Goal: Information Seeking & Learning: Learn about a topic

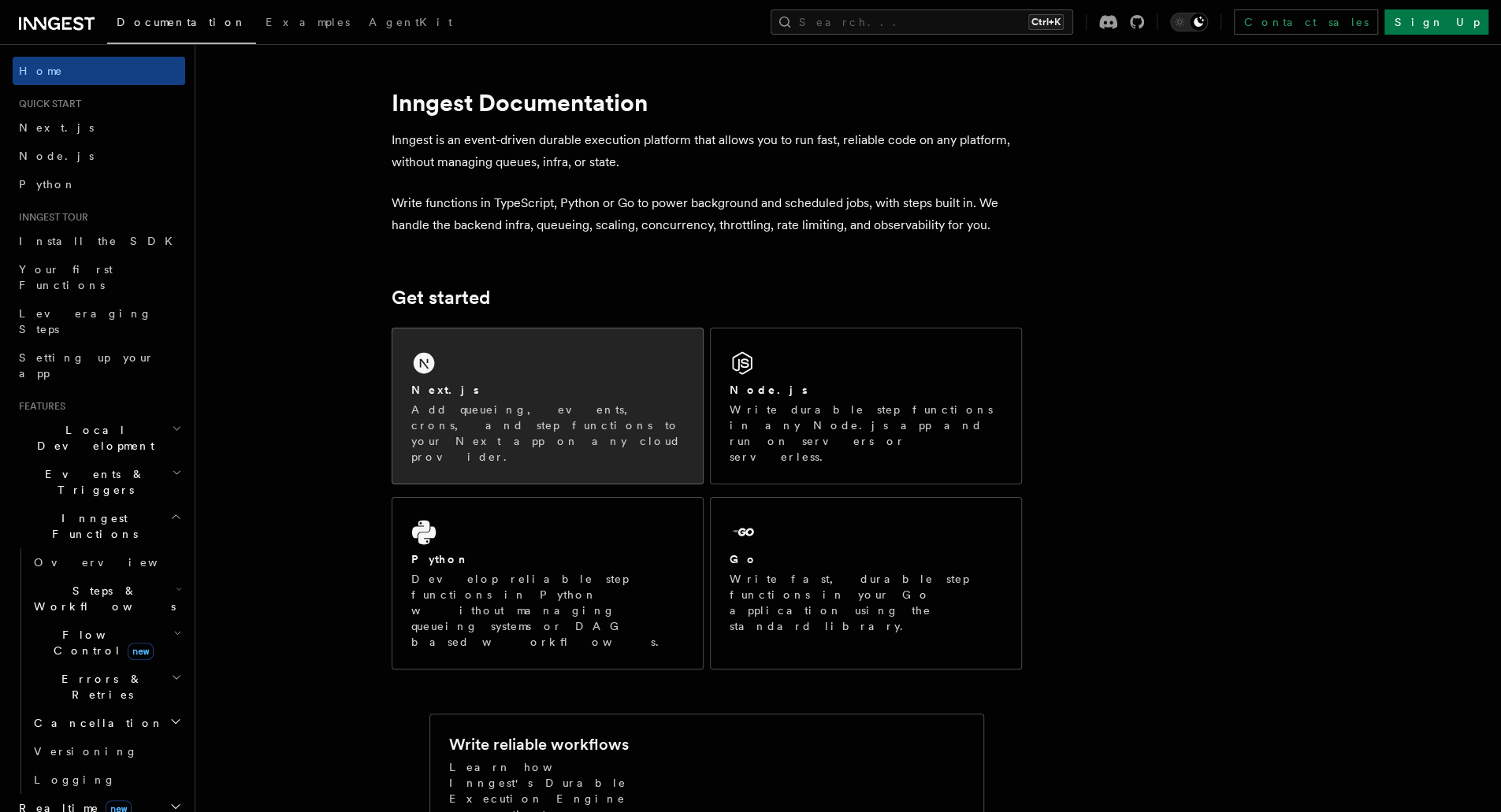
click at [433, 344] on div "Next.js Add queueing, events, crons, and step functions to your Next app on any…" at bounding box center [548, 406] width 311 height 155
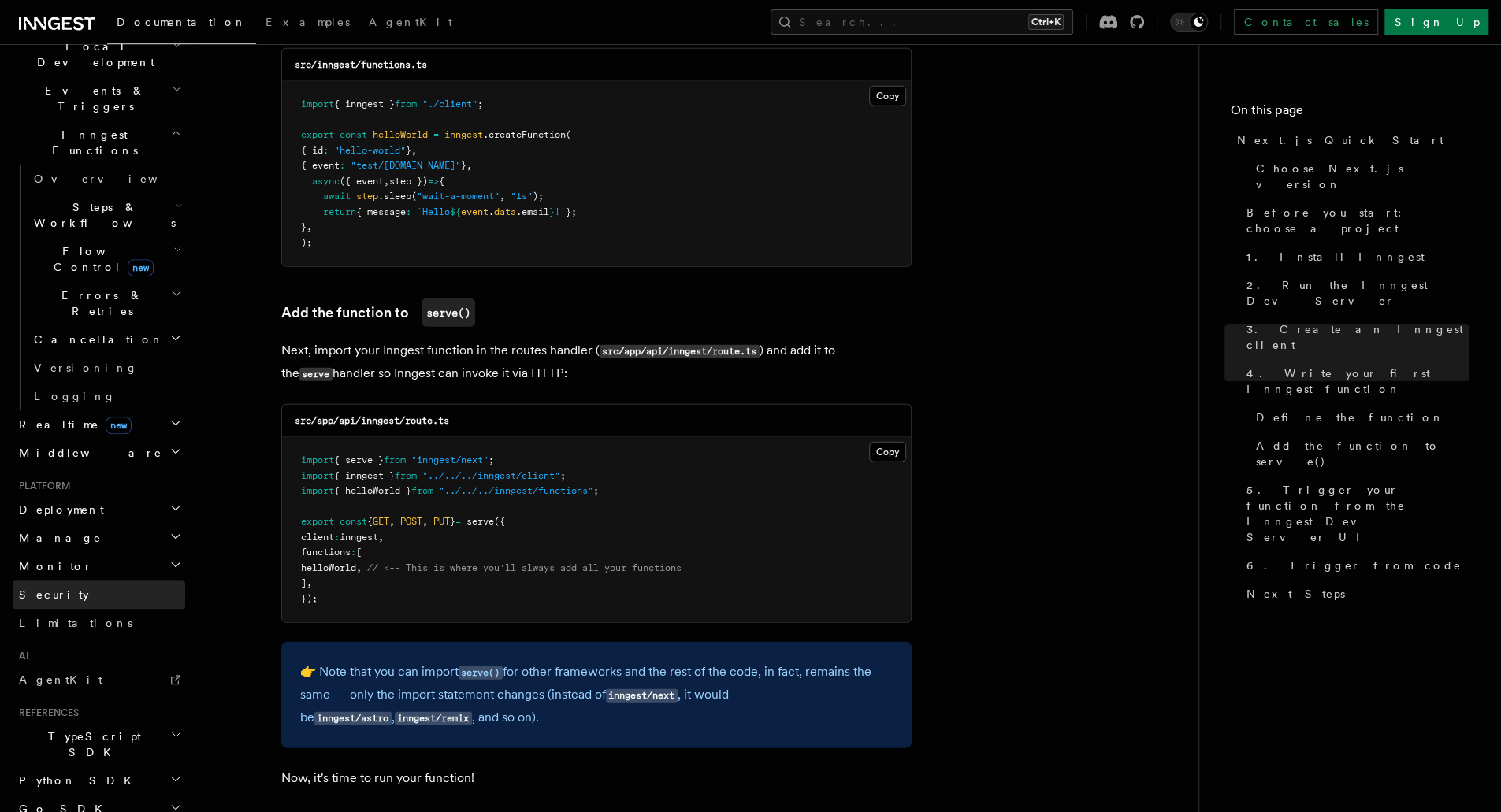
scroll to position [391, 0]
click at [120, 431] on h2 "Middleware" at bounding box center [99, 445] width 173 height 29
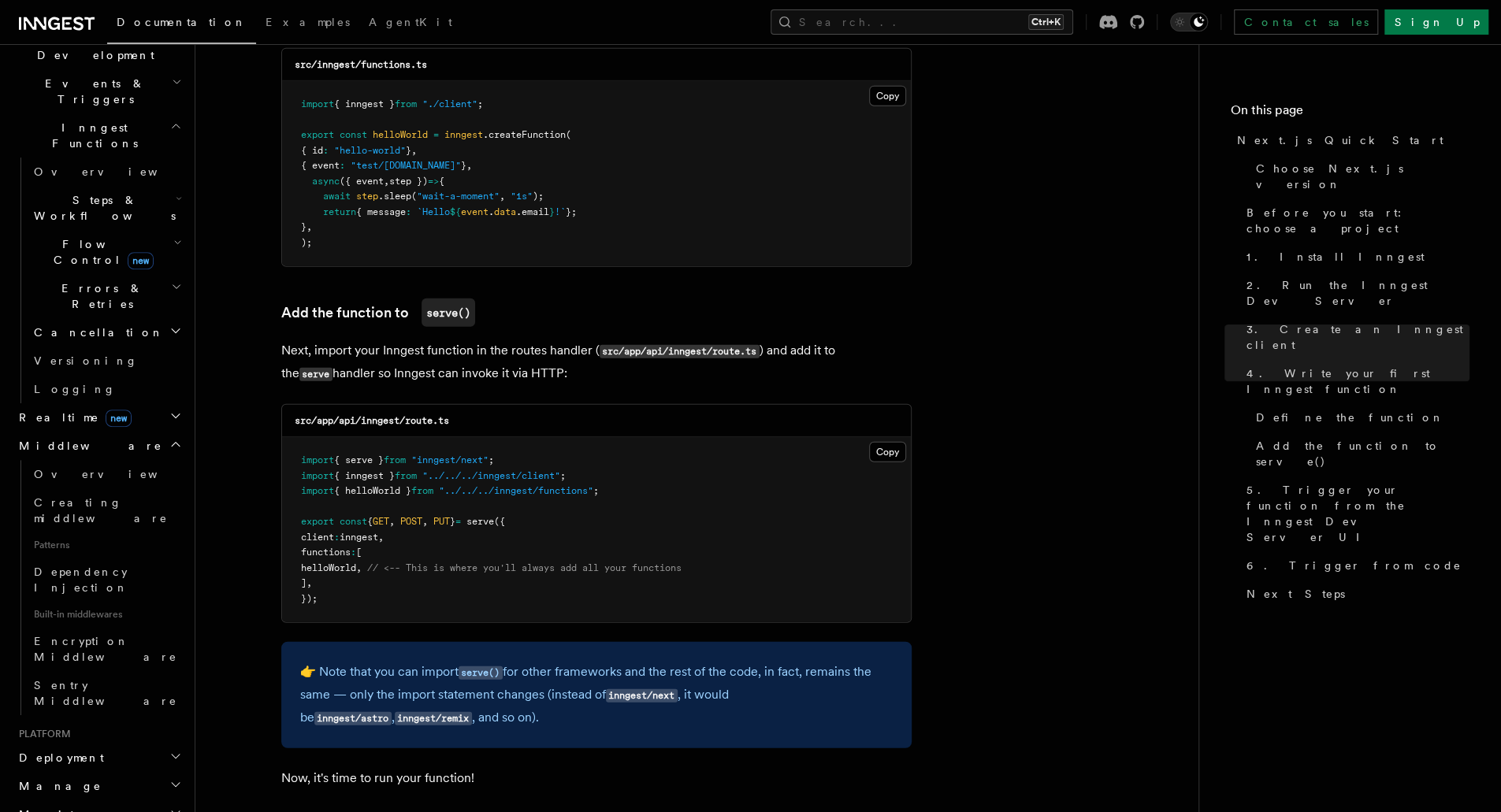
click at [135, 404] on h2 "Realtime new" at bounding box center [99, 418] width 173 height 29
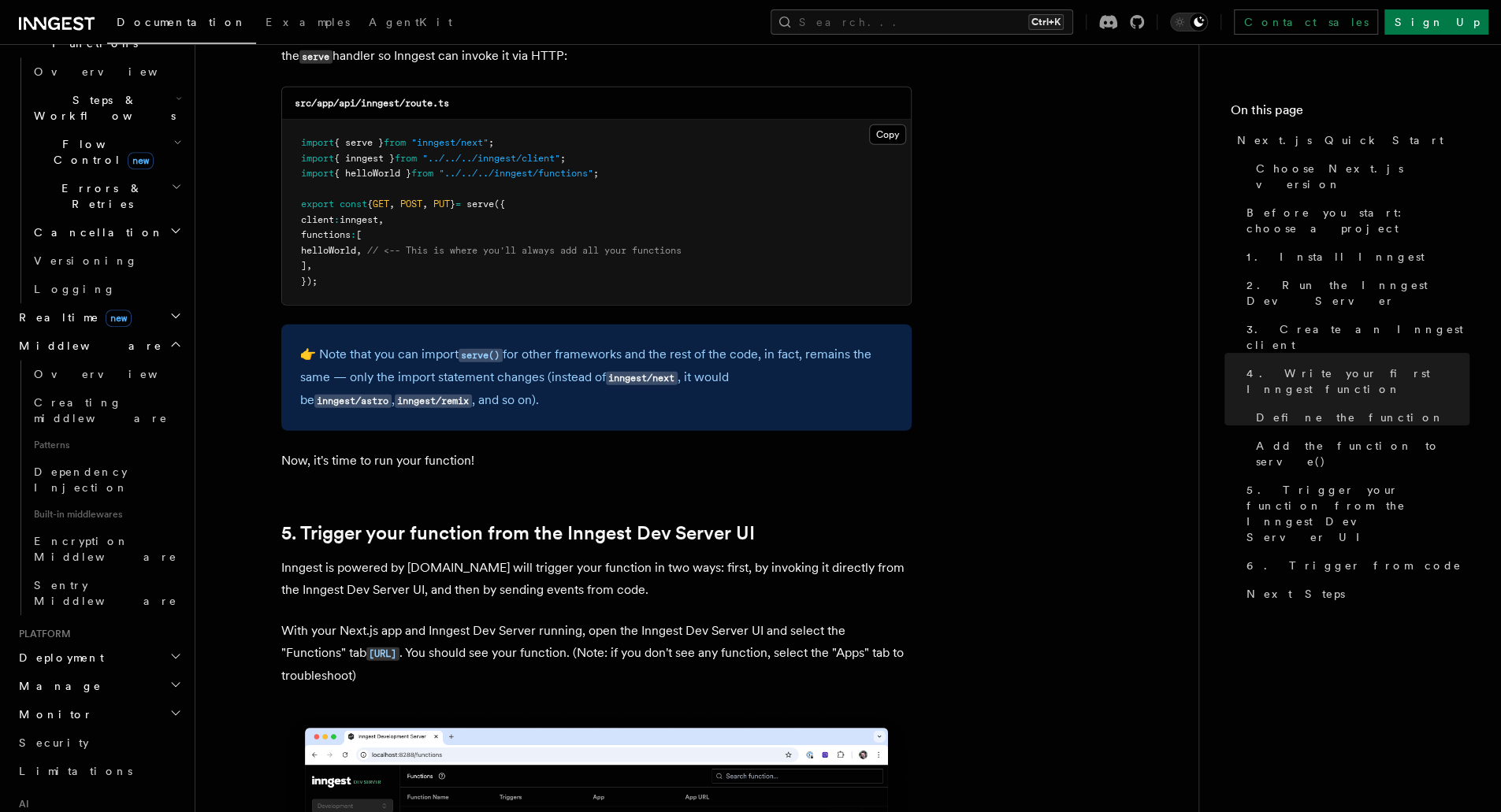
scroll to position [491, 0]
click at [90, 643] on h2 "Deployment" at bounding box center [99, 657] width 173 height 29
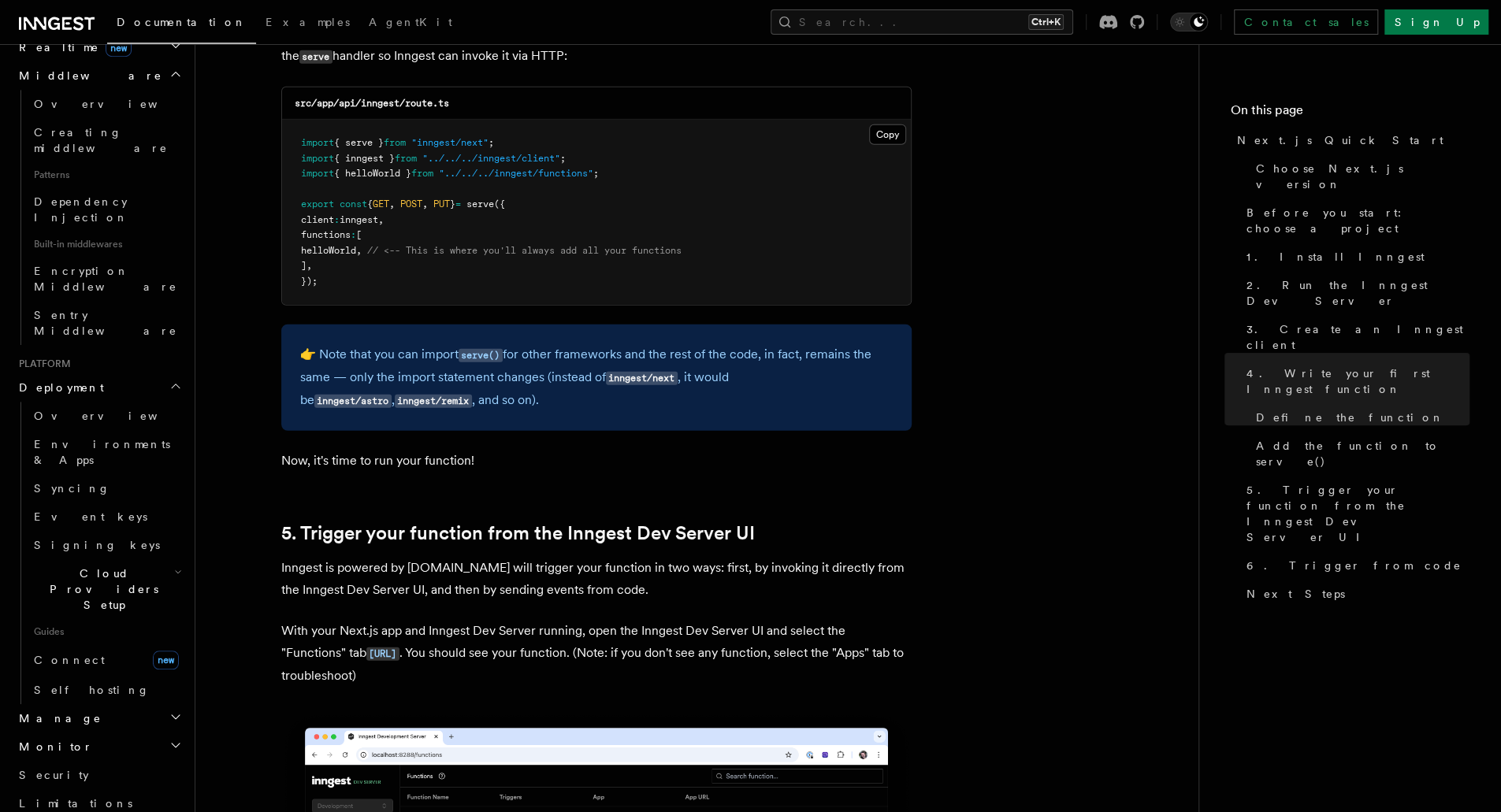
click at [90, 704] on h2 "Manage" at bounding box center [99, 718] width 173 height 29
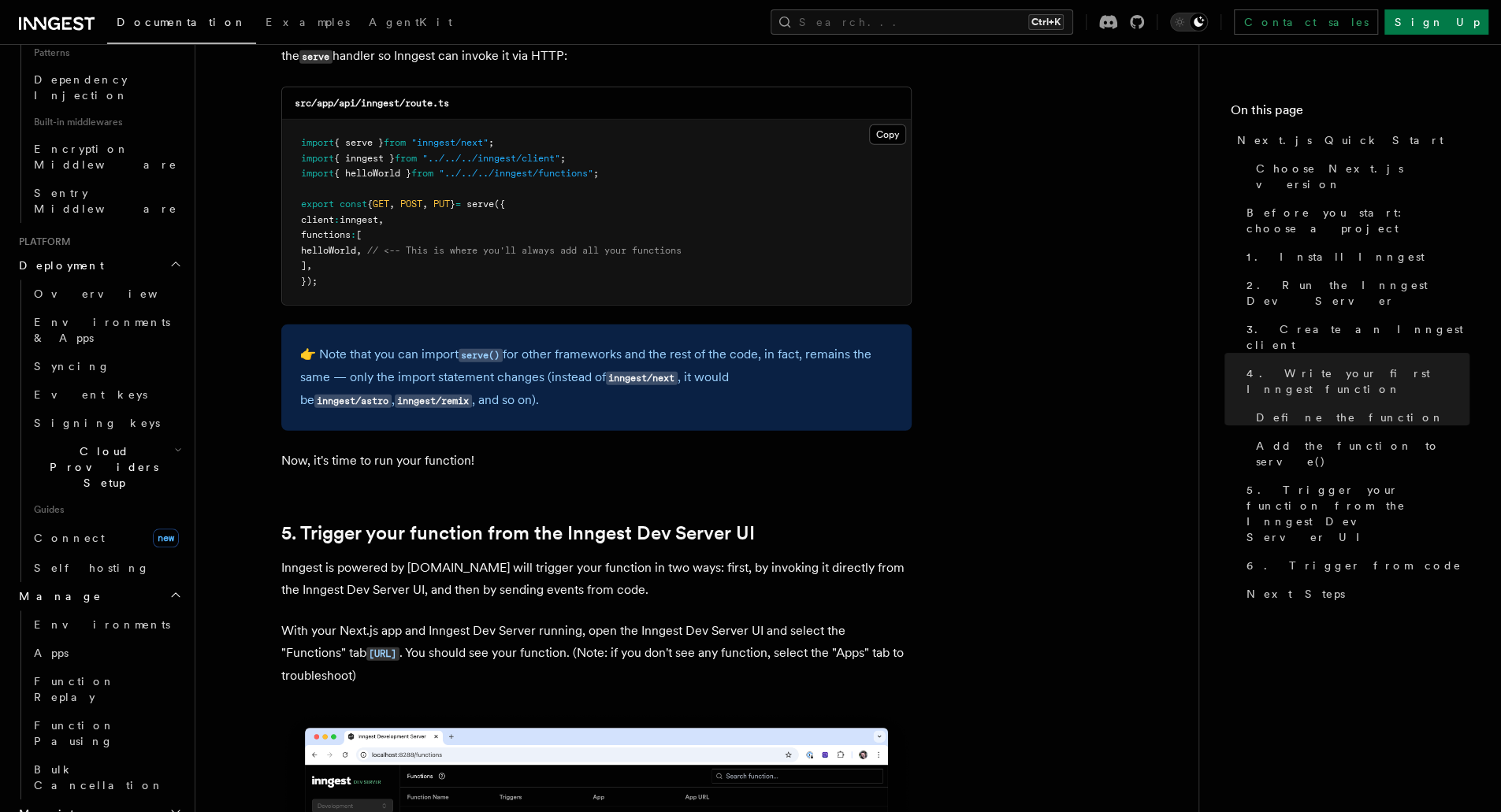
scroll to position [885, 0]
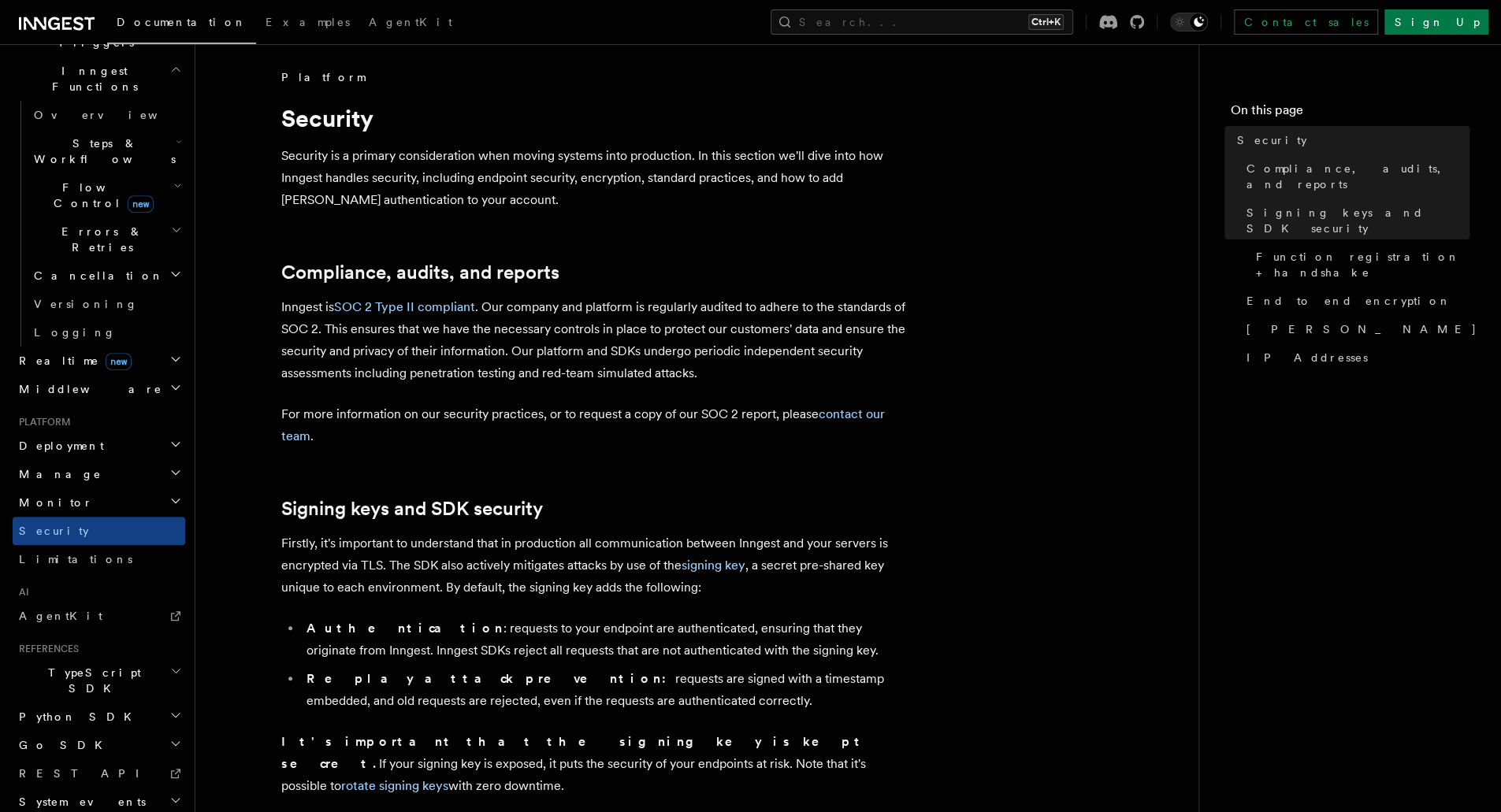
click at [141, 489] on h2 "Monitor" at bounding box center [99, 503] width 173 height 29
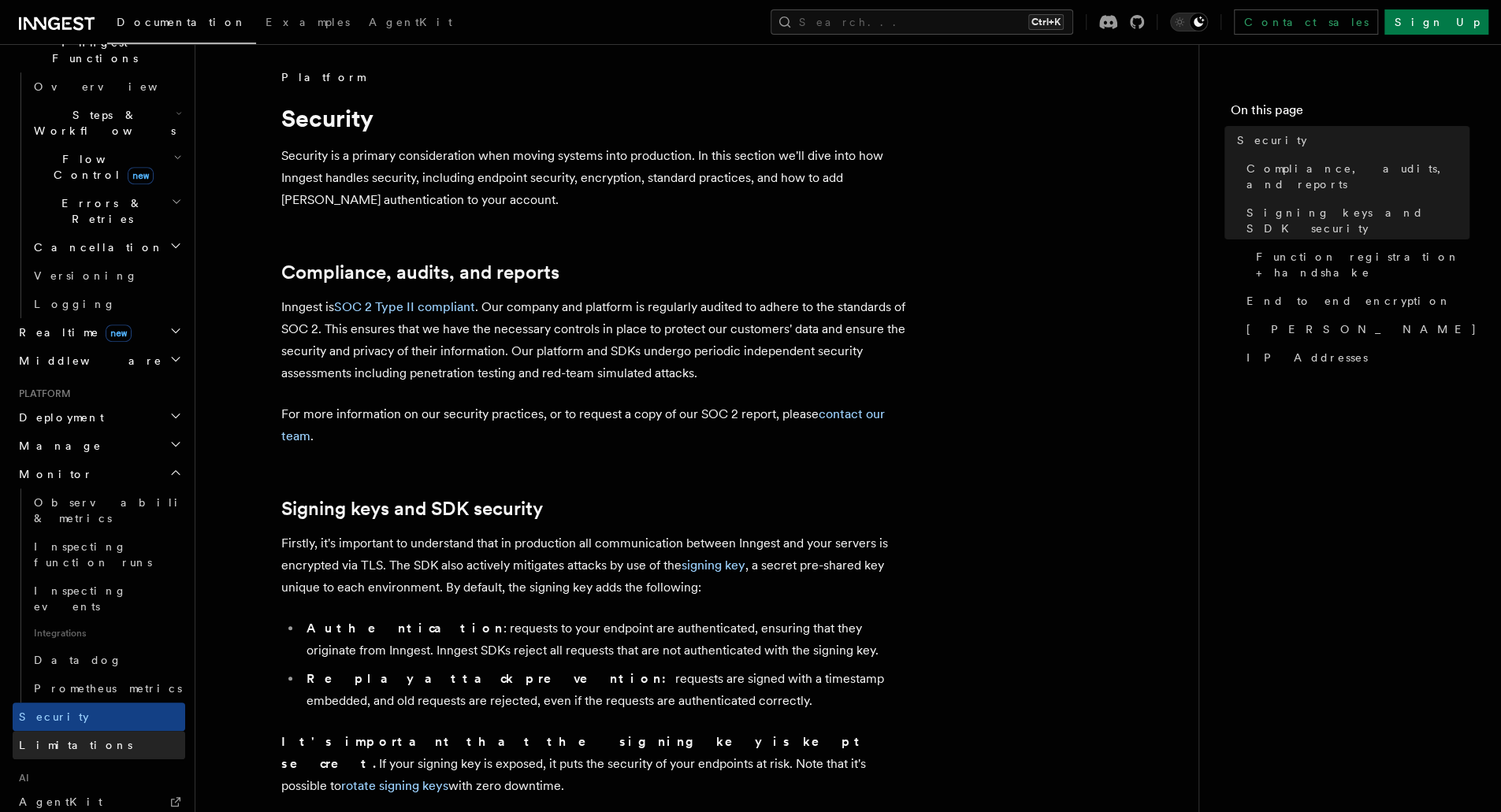
scroll to position [484, 0]
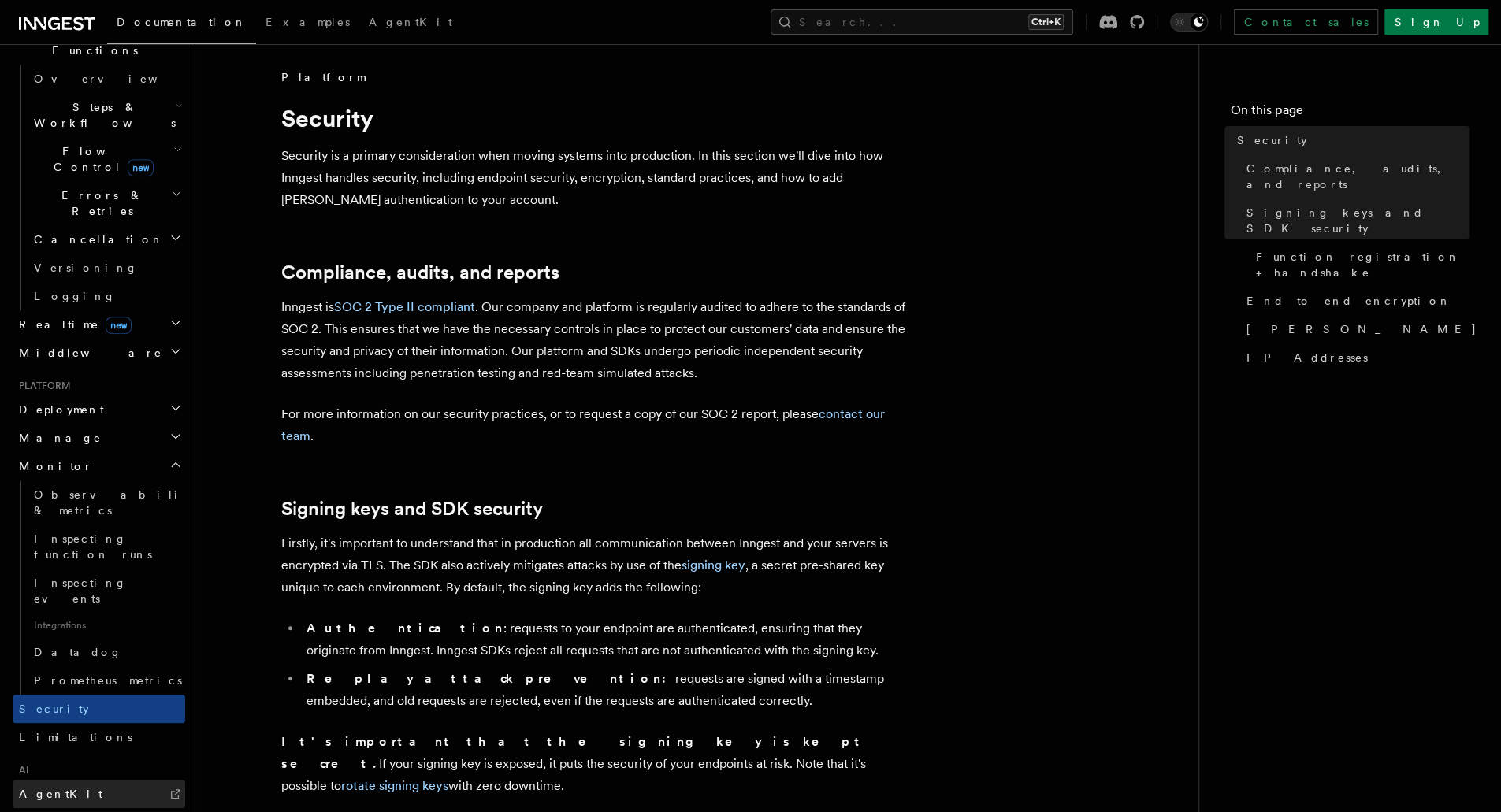
click at [98, 780] on link "AgentKit" at bounding box center [99, 794] width 173 height 29
